Goal: Information Seeking & Learning: Learn about a topic

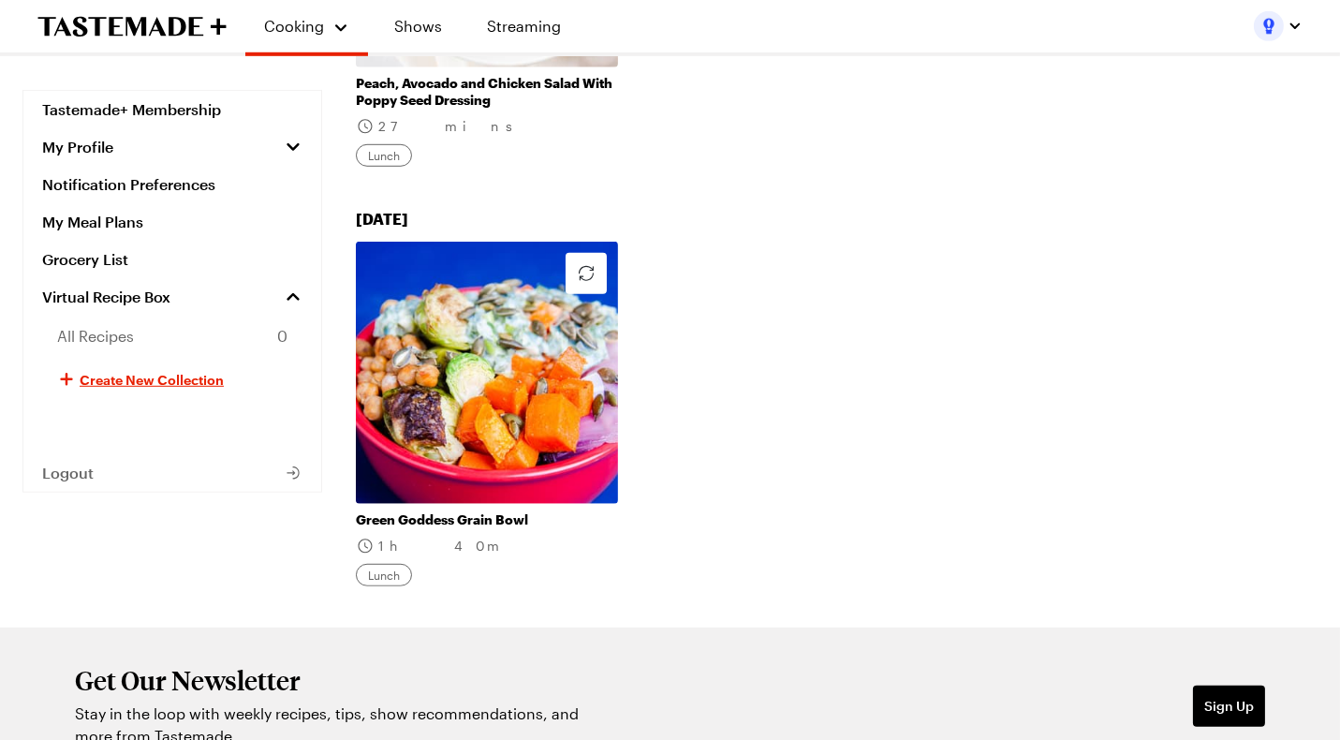
scroll to position [2224, 0]
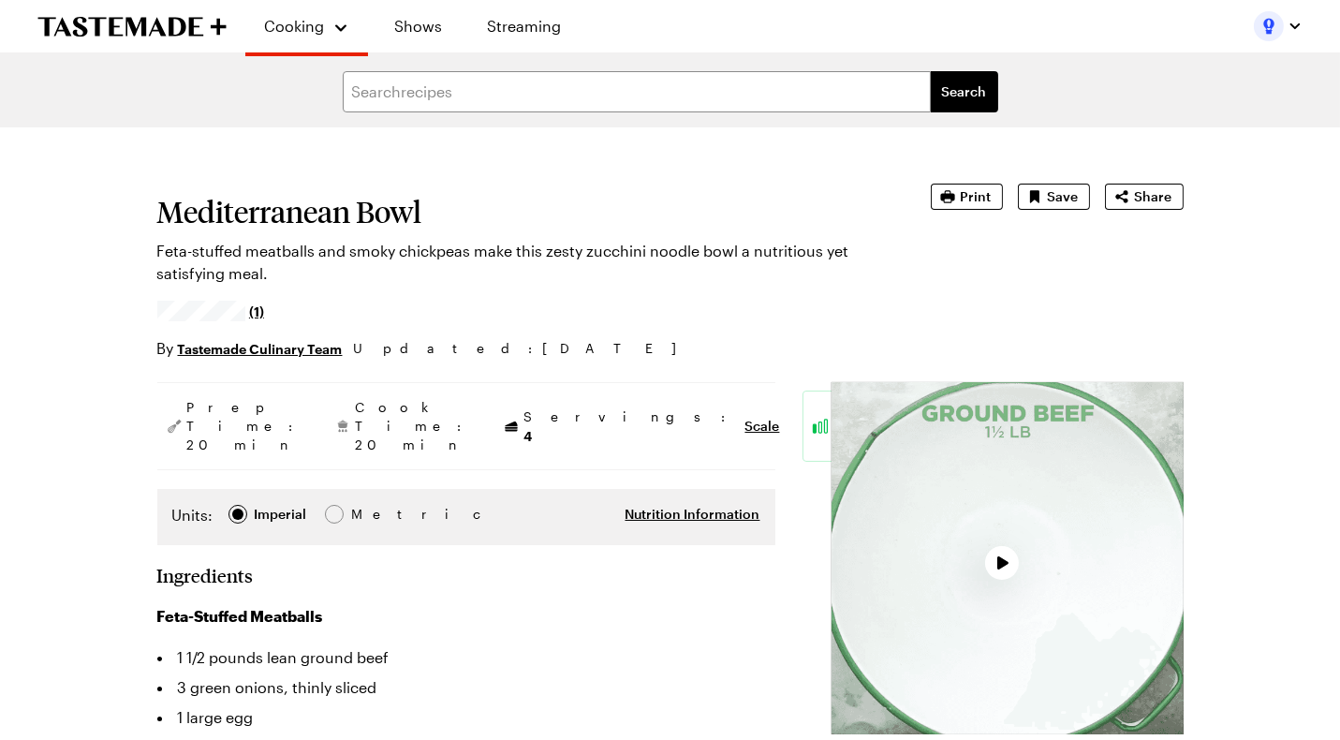
type textarea "x"
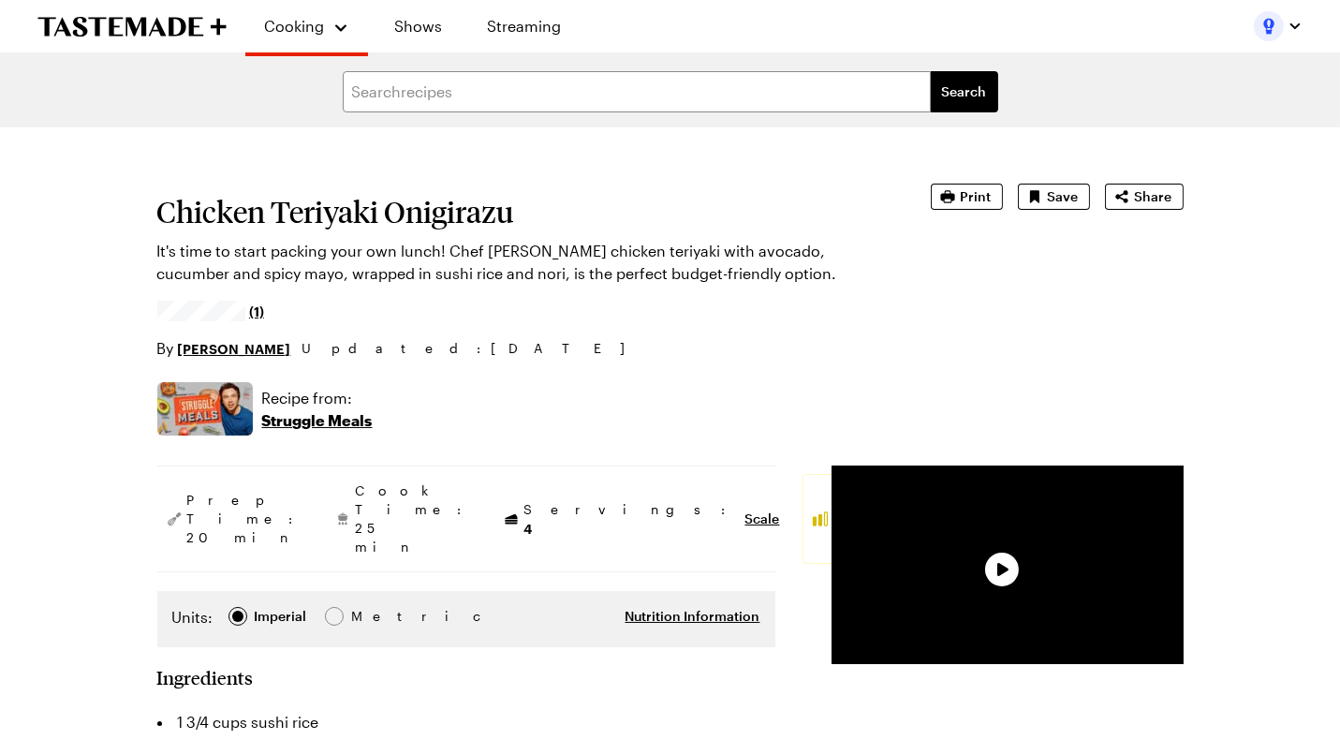
type textarea "x"
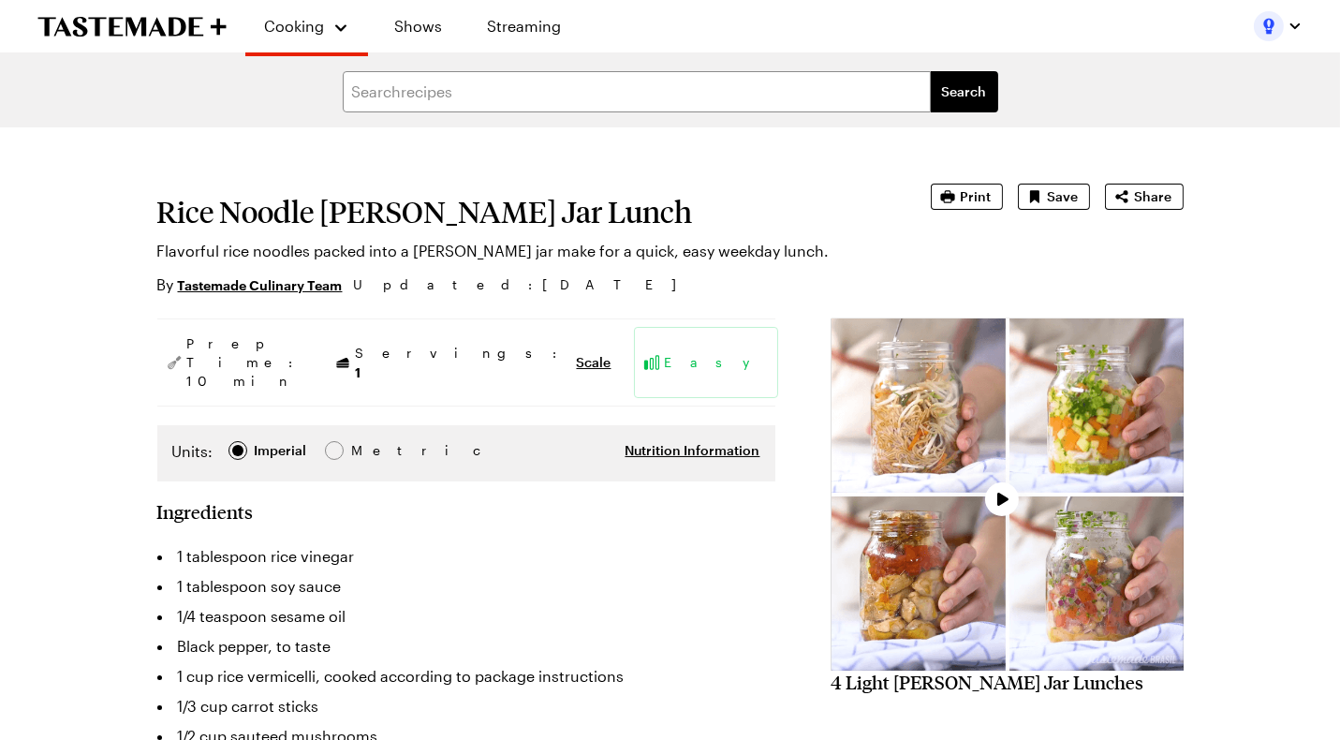
type textarea "x"
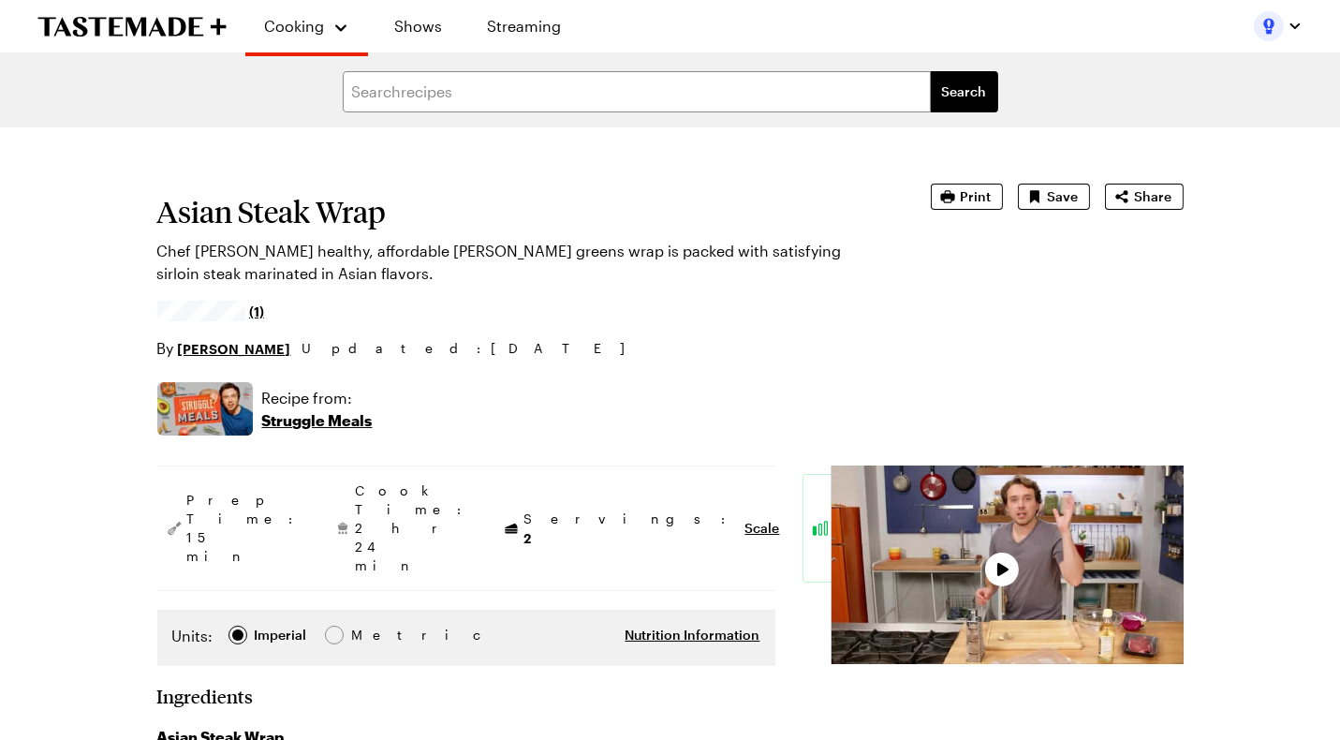
type textarea "x"
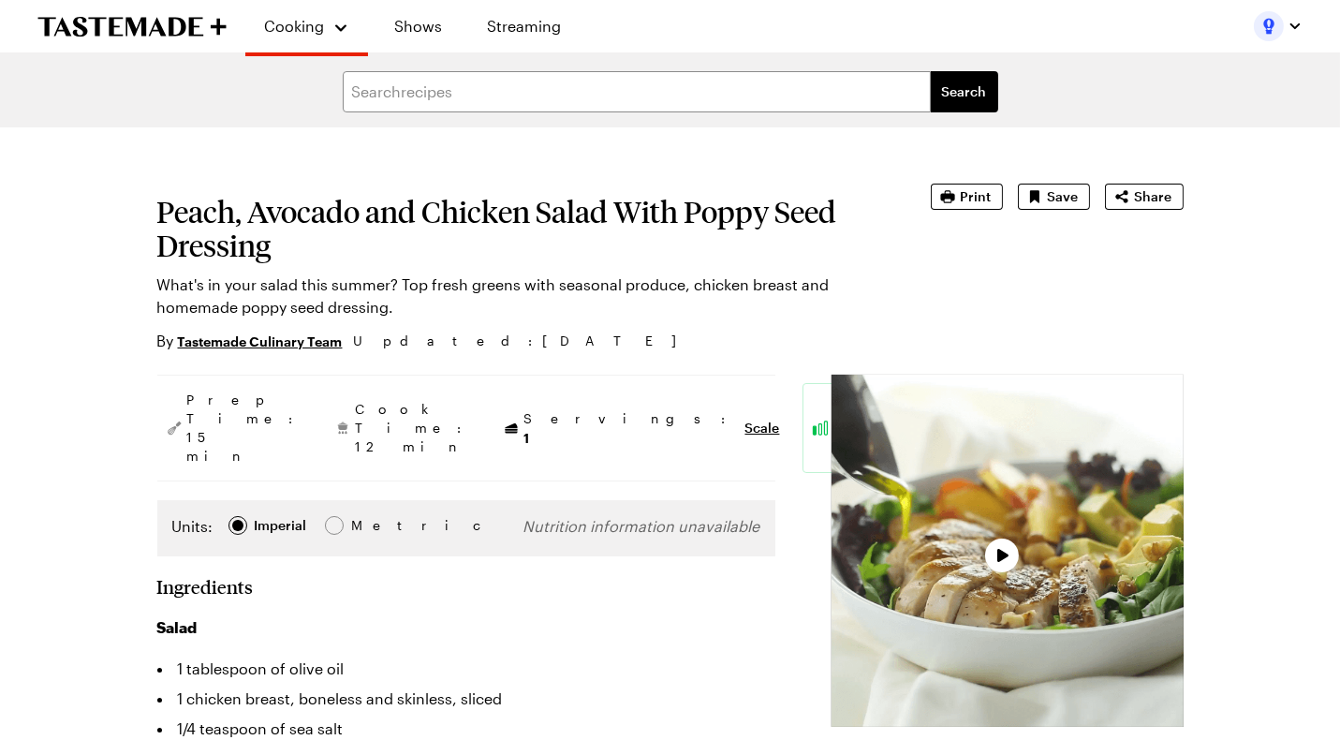
type textarea "x"
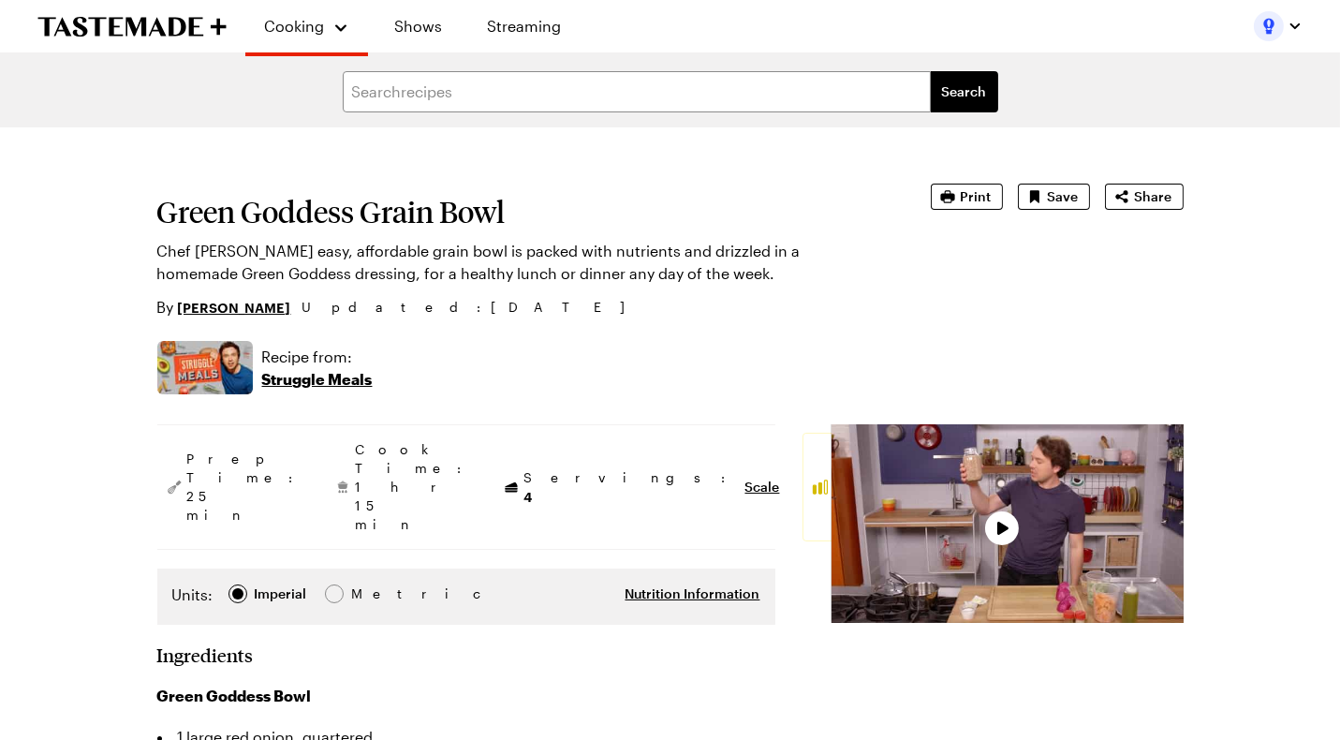
type textarea "x"
